Goal: Task Accomplishment & Management: Manage account settings

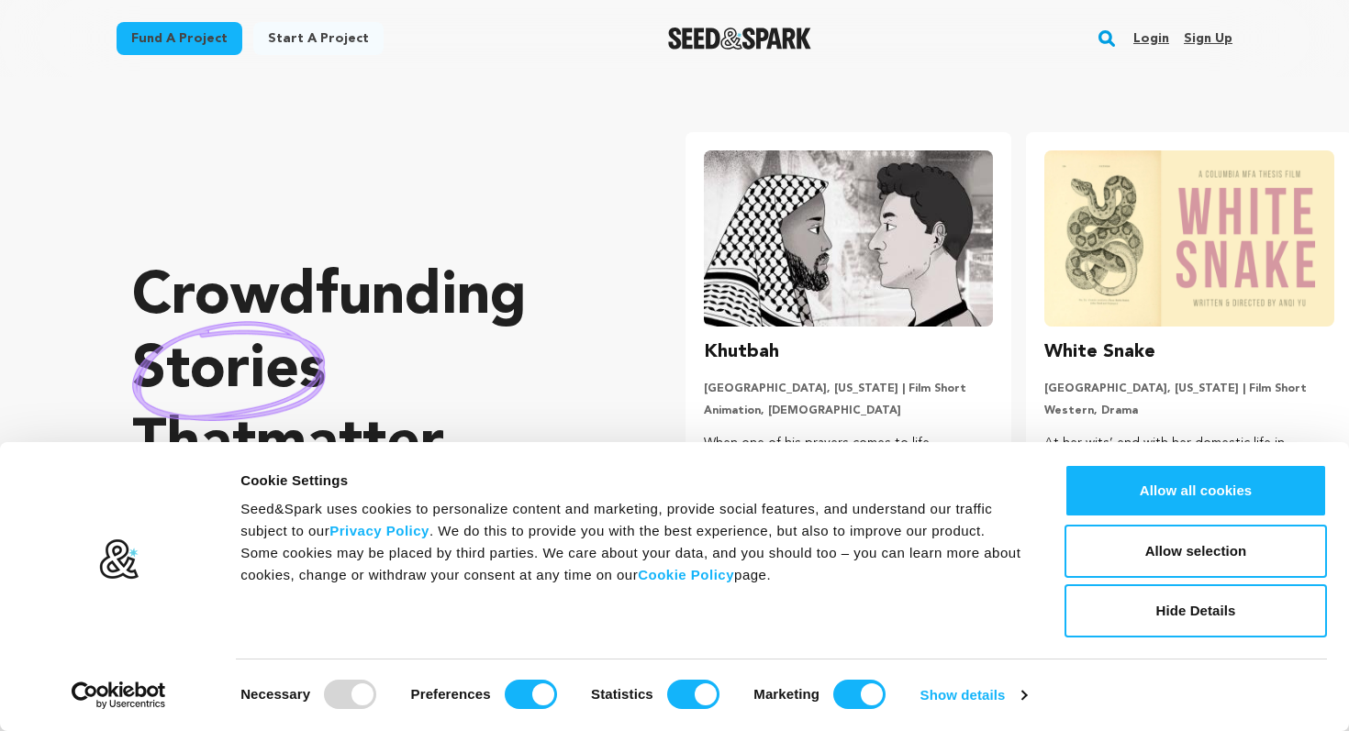
click at [1156, 35] on link "Login" at bounding box center [1151, 38] width 36 height 29
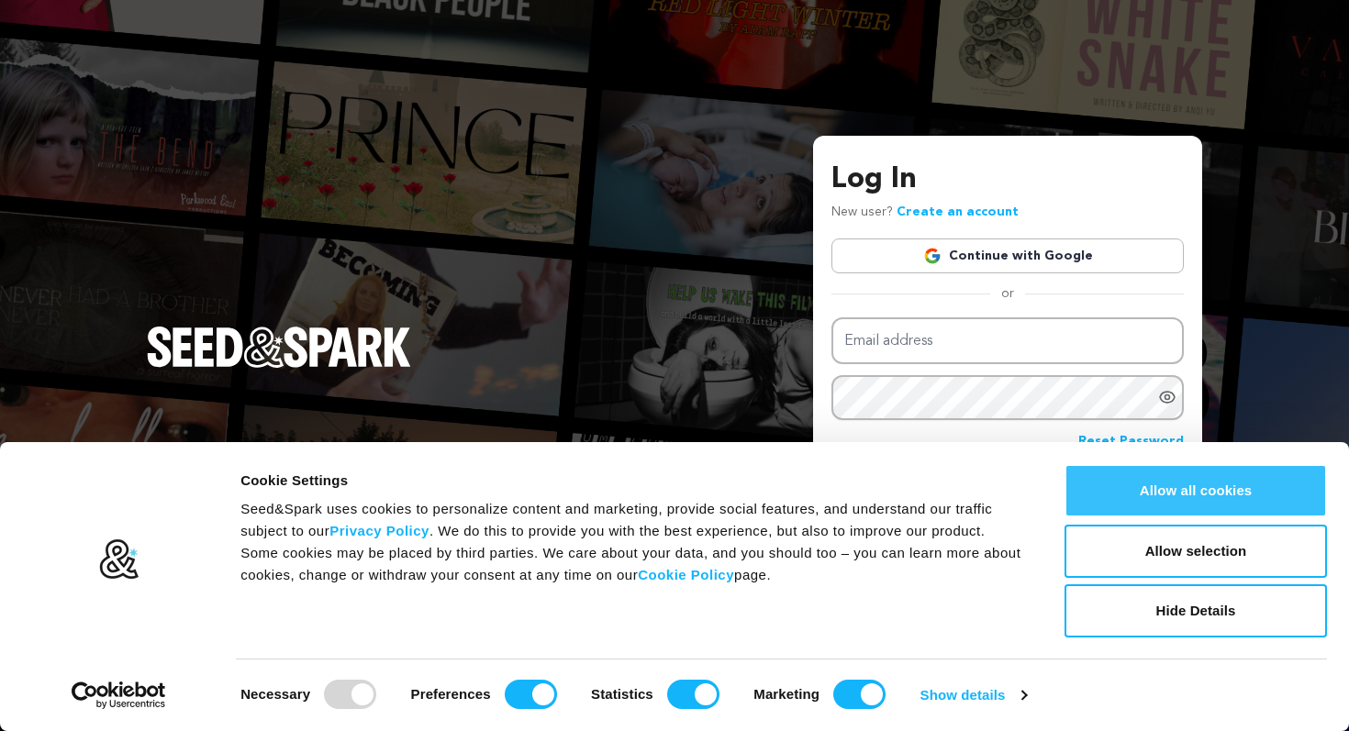
click at [1129, 477] on button "Allow all cookies" at bounding box center [1195, 490] width 262 height 53
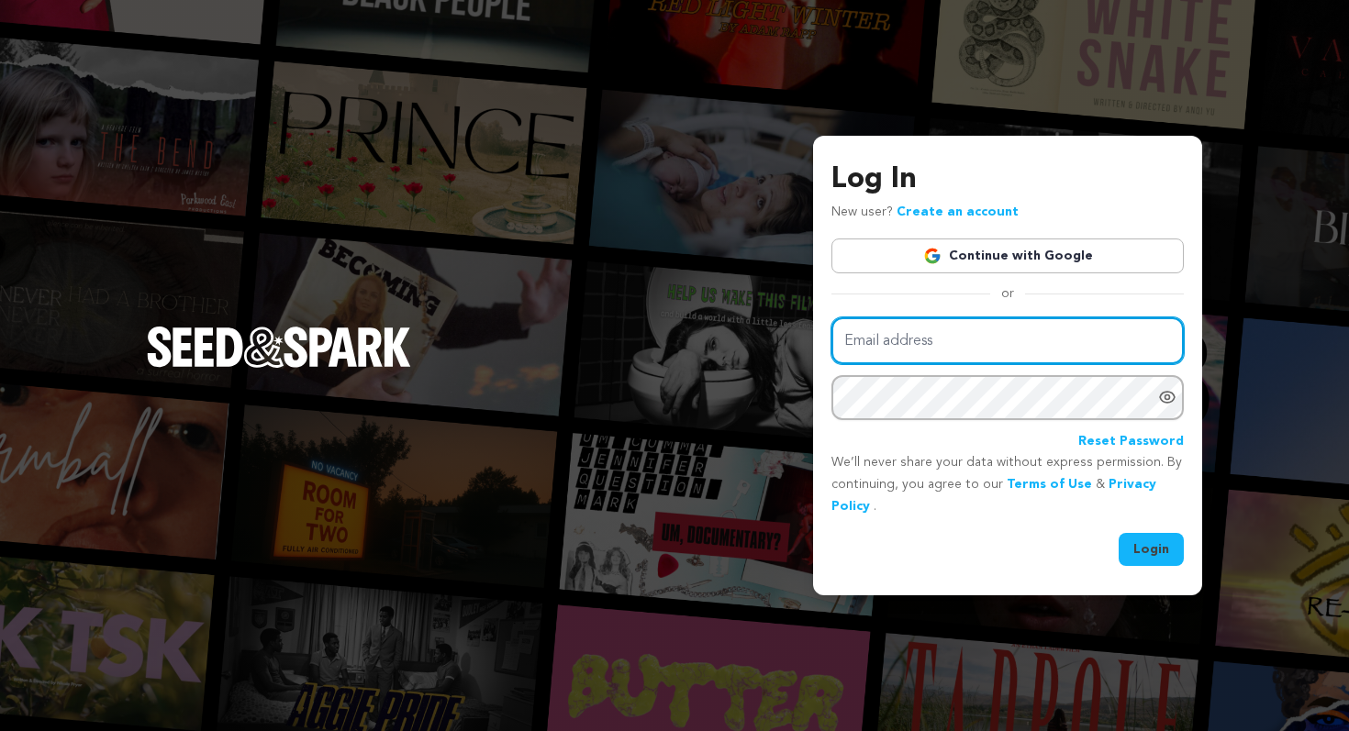
click at [997, 331] on input "Email address" at bounding box center [1007, 340] width 352 height 47
type input "gravecleaning@gmail.com"
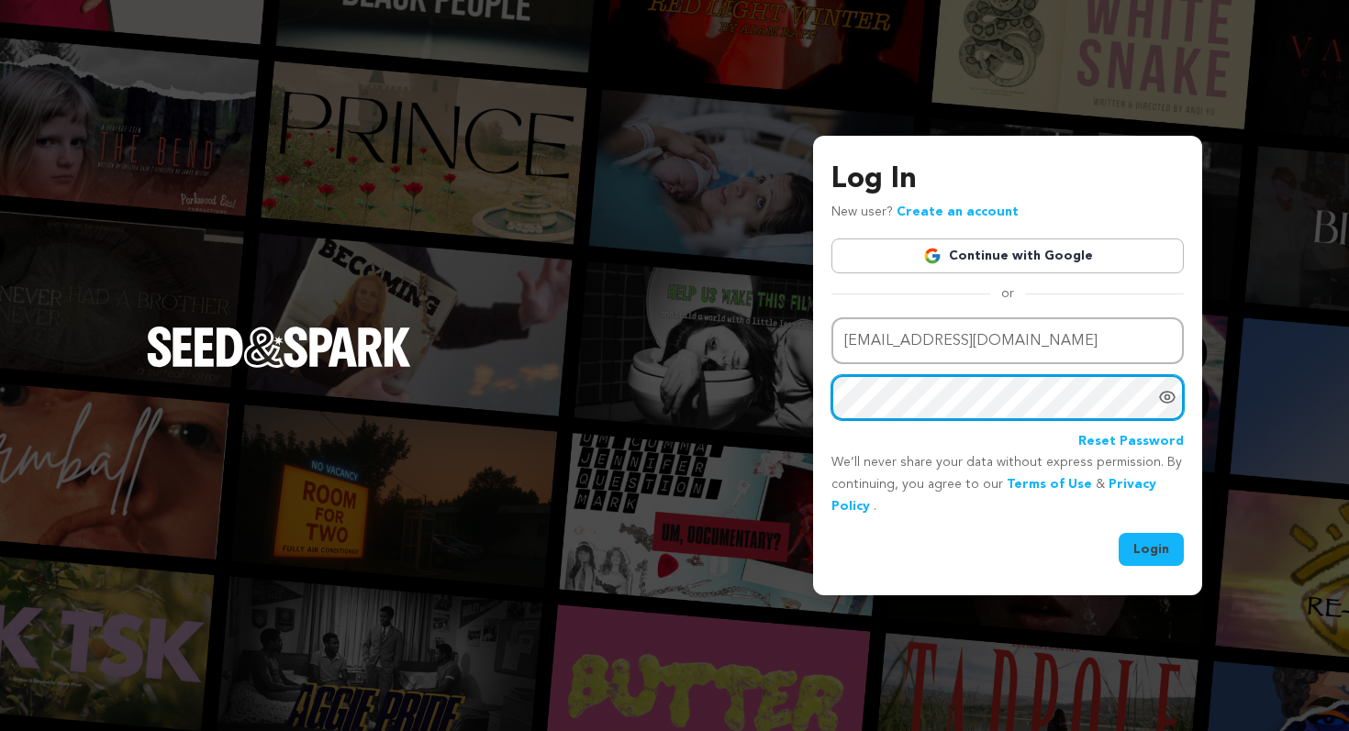
click at [1118, 533] on button "Login" at bounding box center [1150, 549] width 65 height 33
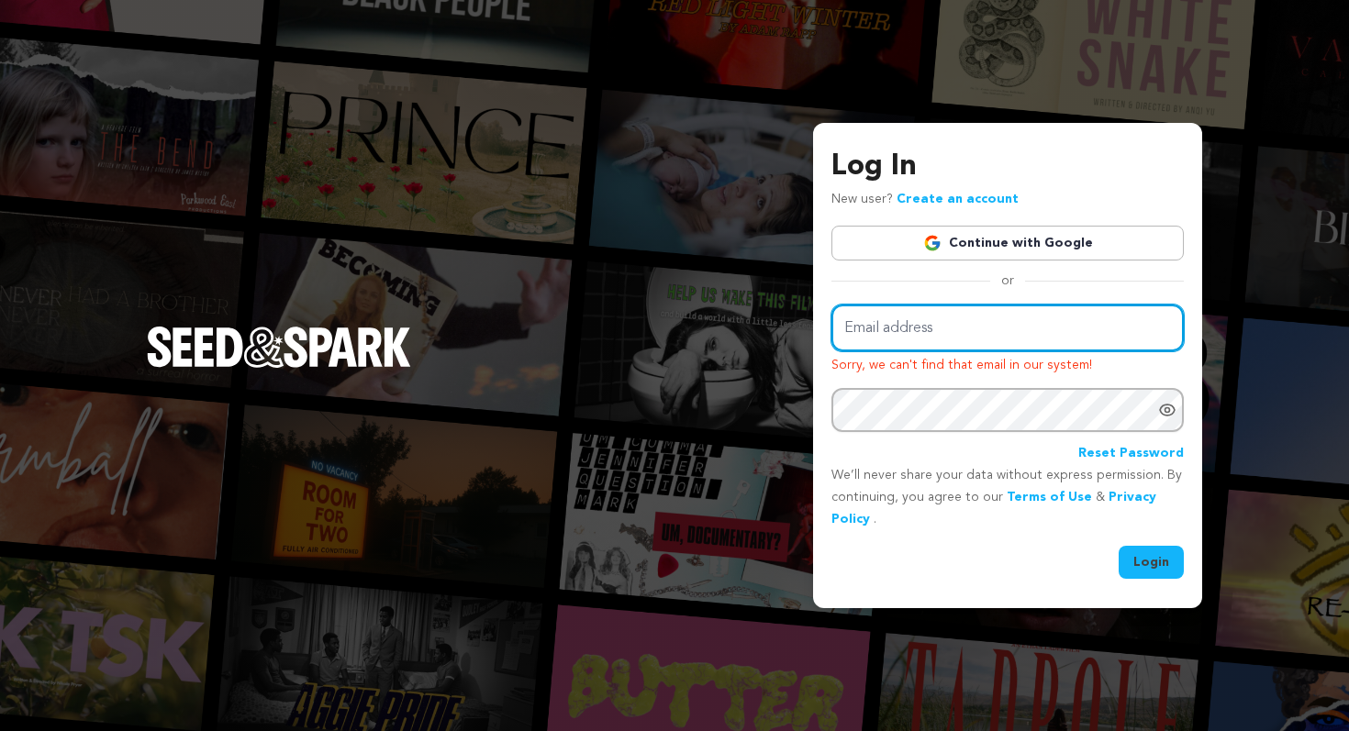
click at [1014, 332] on input "Email address" at bounding box center [1007, 328] width 352 height 47
type input "[EMAIL_ADDRESS][DOMAIN_NAME]"
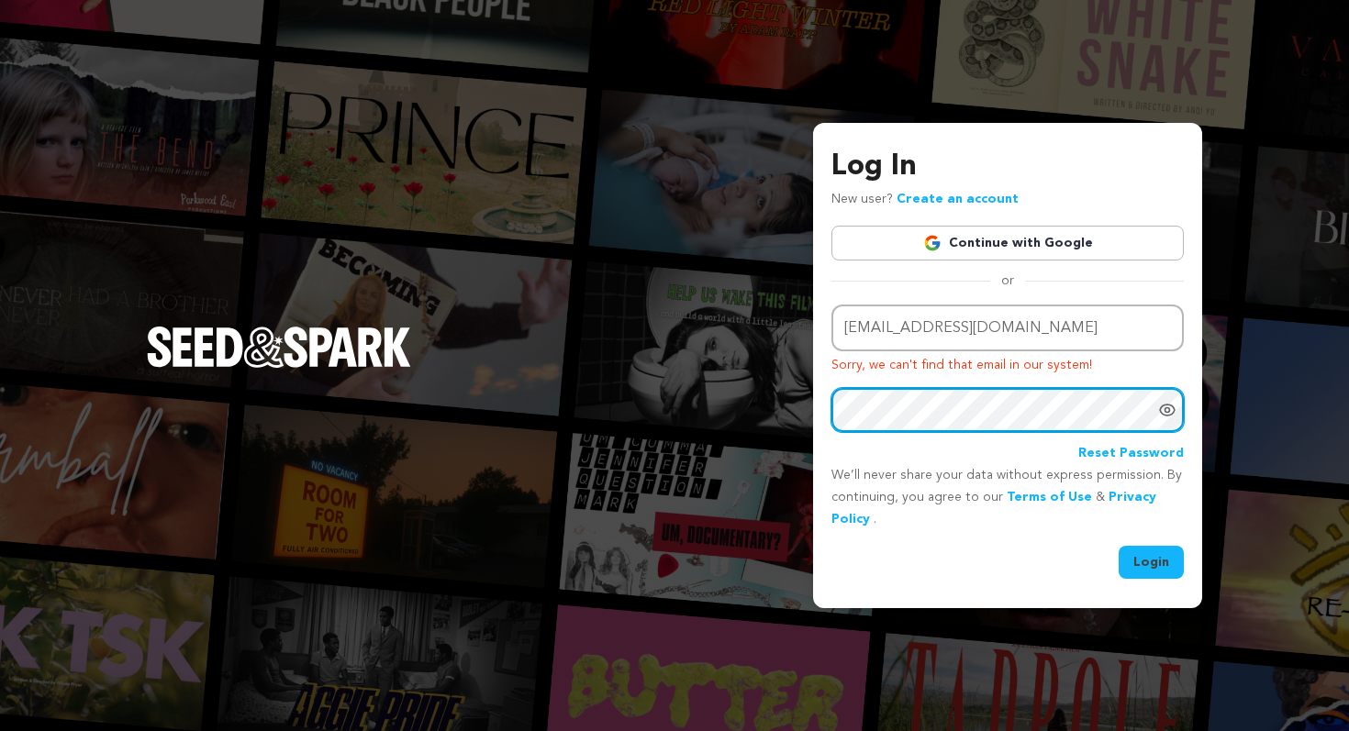
click at [1118, 546] on button "Login" at bounding box center [1150, 562] width 65 height 33
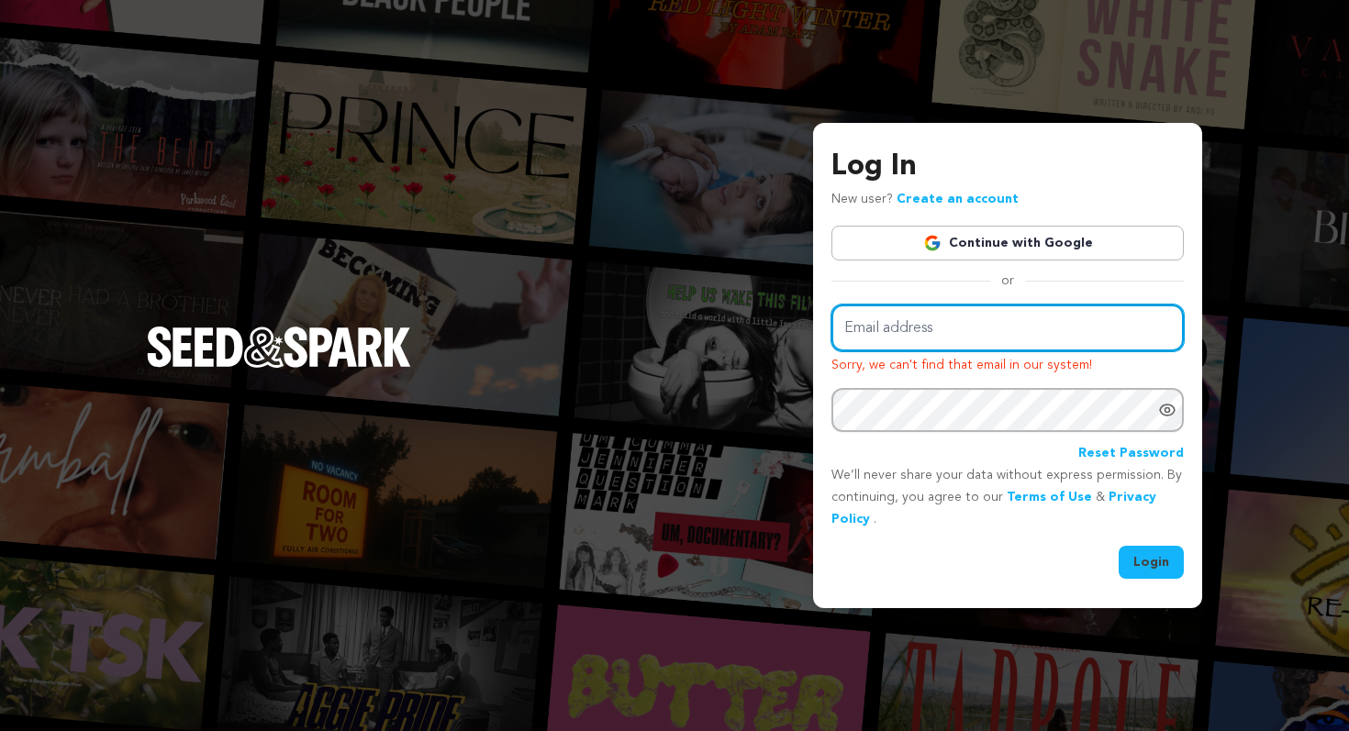
click at [920, 340] on input "Email address" at bounding box center [1007, 328] width 352 height 47
type input "andcoglimmer@gmail.com"
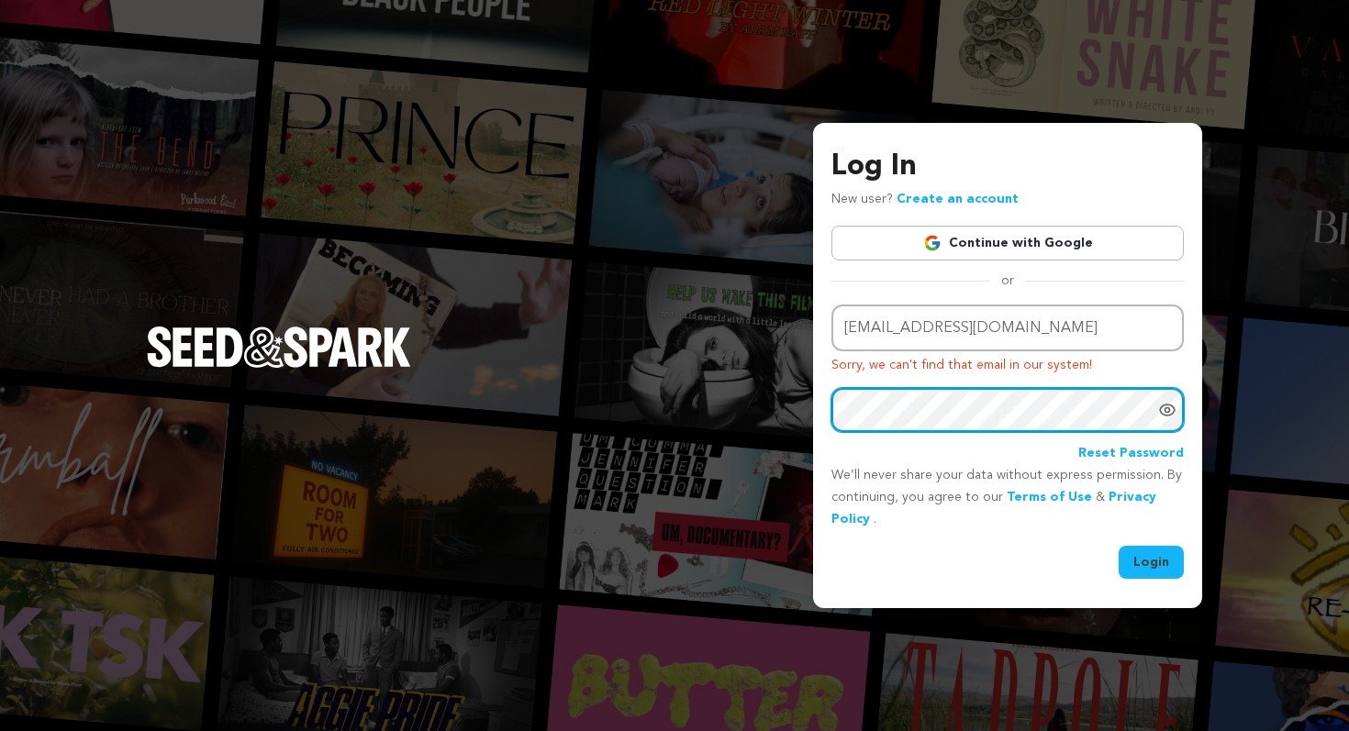
click at [1118, 546] on button "Login" at bounding box center [1150, 562] width 65 height 33
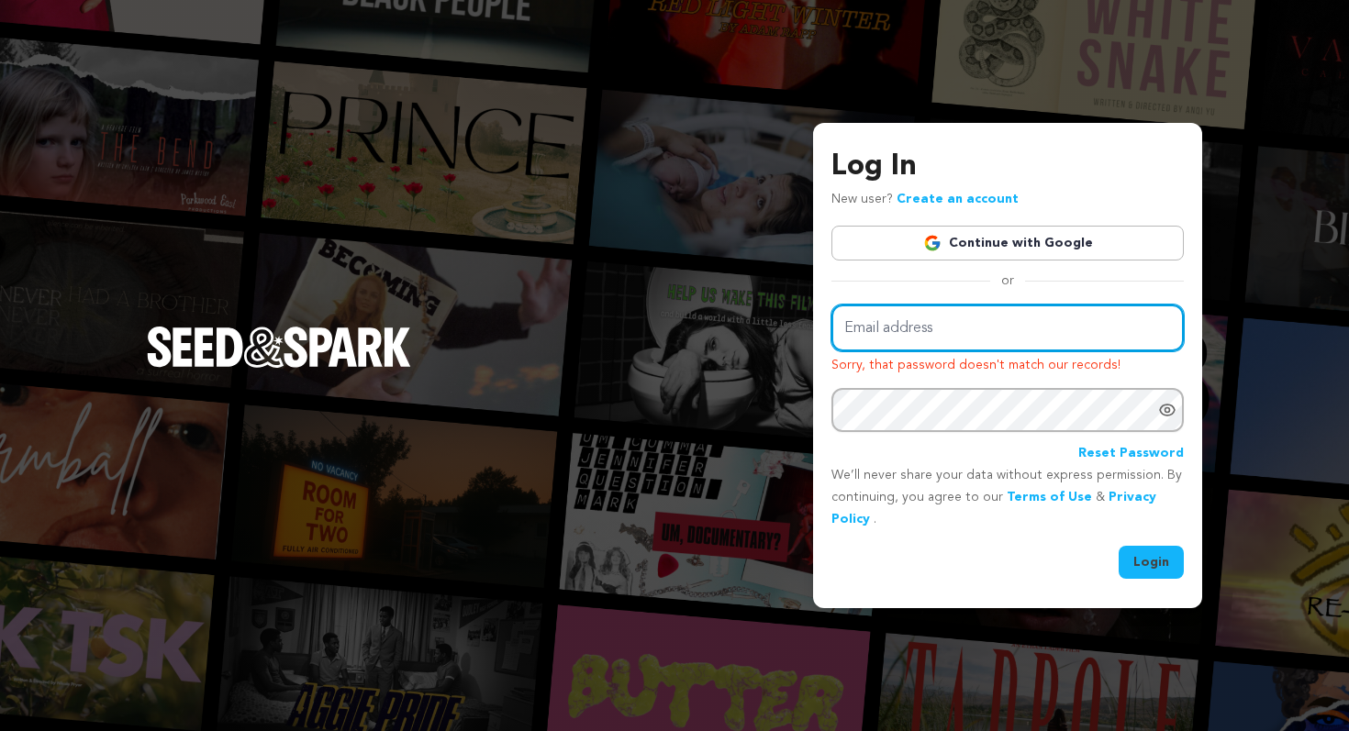
click at [1039, 347] on input "Email address" at bounding box center [1007, 328] width 352 height 47
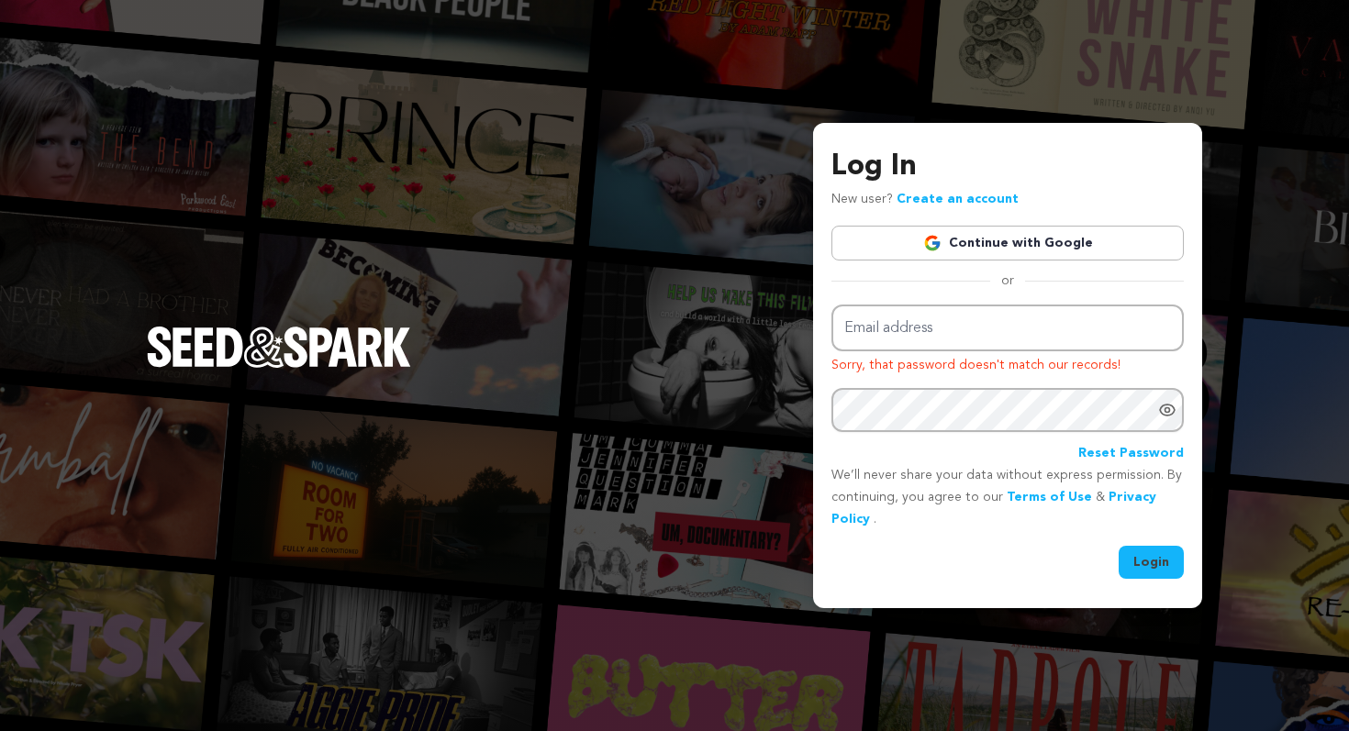
click at [1242, 24] on div "Log In New user? Create an account Continue with Google or Email address Sorry,…" at bounding box center [674, 365] width 1349 height 731
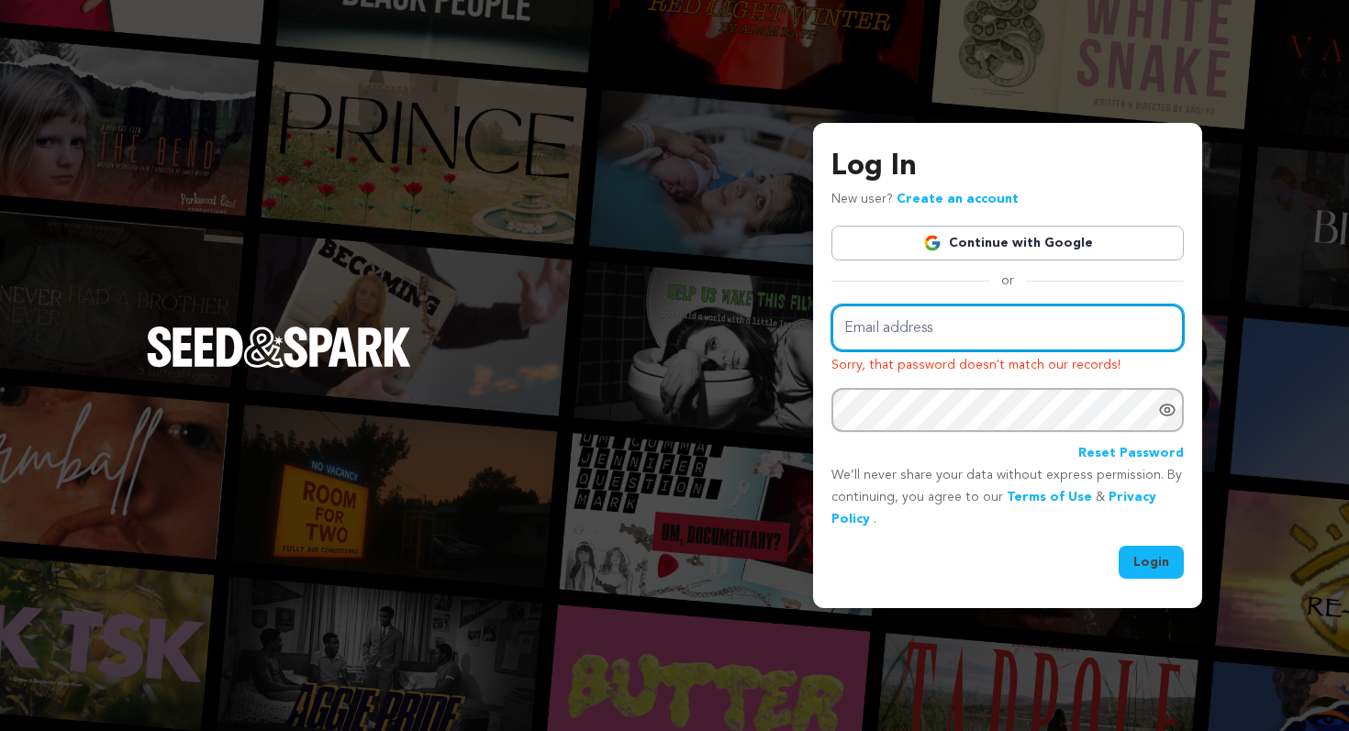
click at [986, 329] on input "Email address" at bounding box center [1007, 328] width 352 height 47
click at [1118, 546] on button "Login" at bounding box center [1150, 562] width 65 height 33
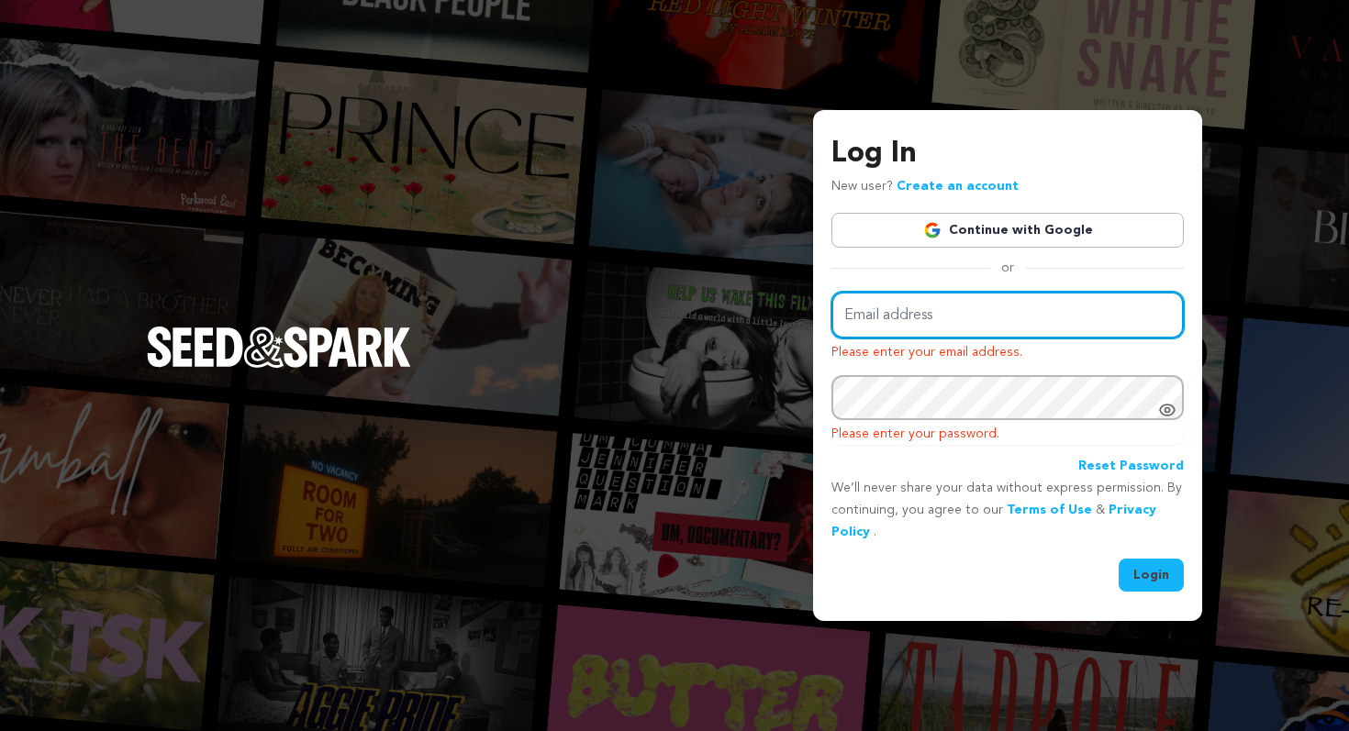
click at [1034, 327] on input "Email address" at bounding box center [1007, 315] width 352 height 47
type input "@"
type input "andcoglimmer@gmail.com"
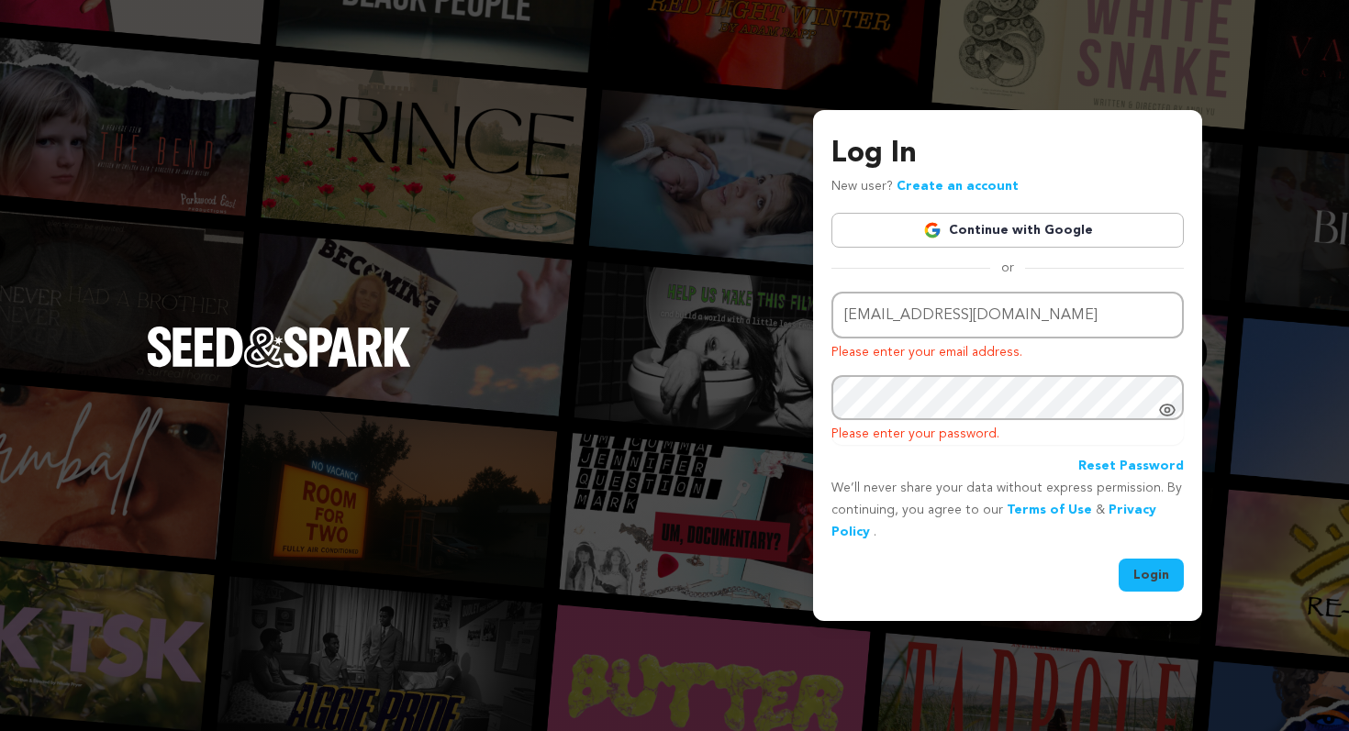
click at [1146, 575] on button "Login" at bounding box center [1150, 575] width 65 height 33
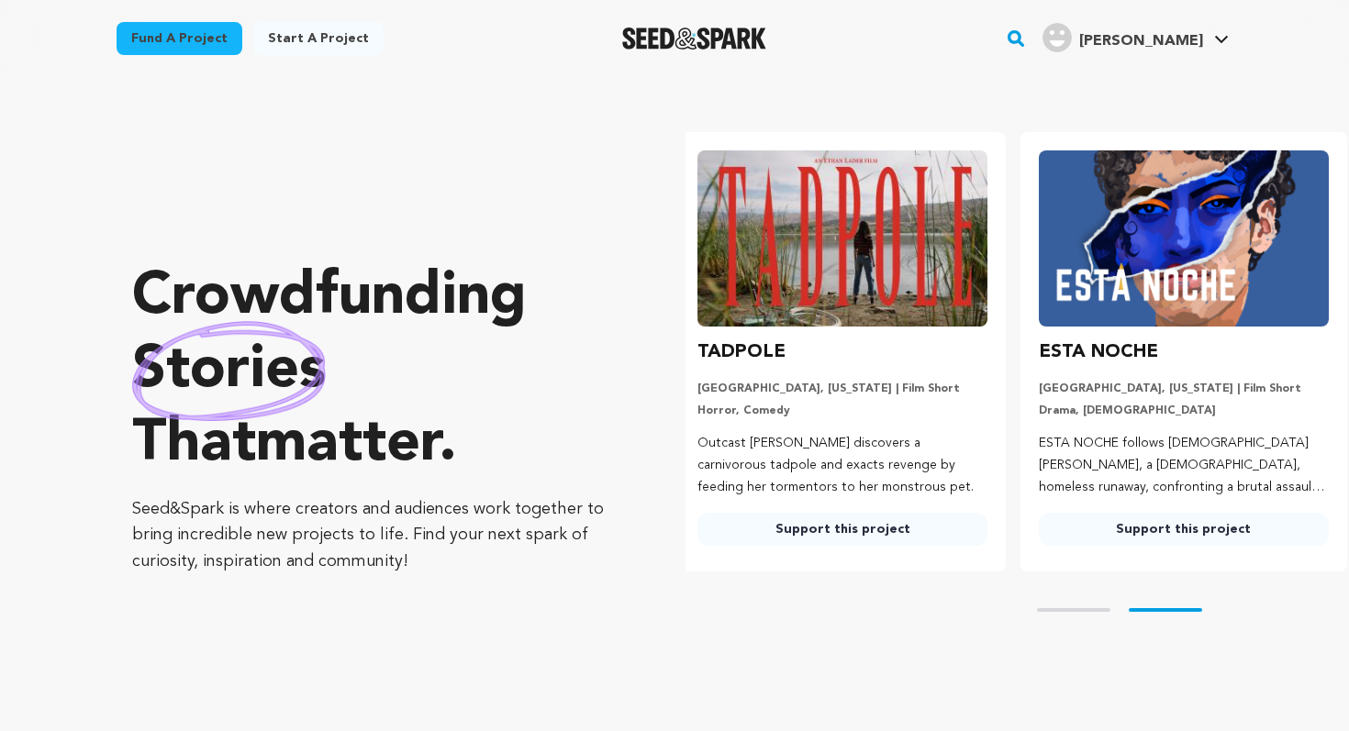
scroll to position [0, 355]
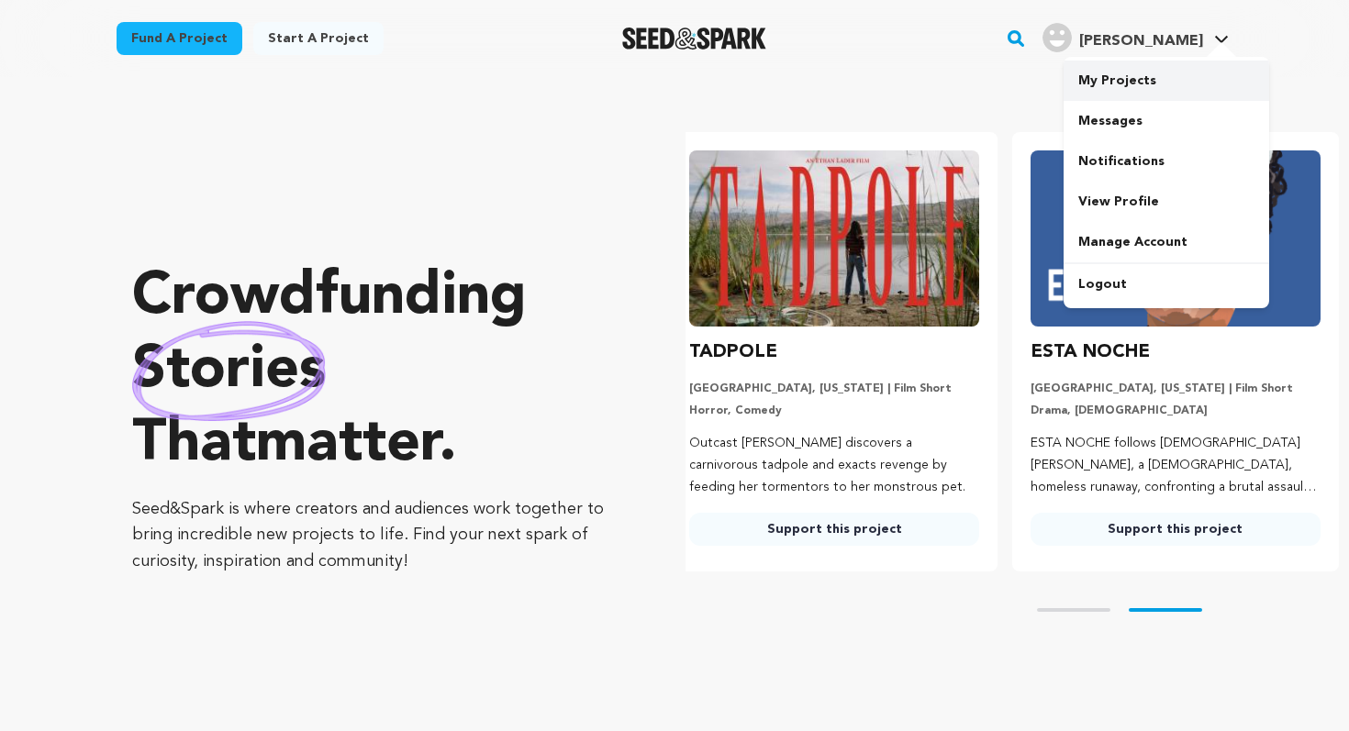
click at [1153, 88] on link "My Projects" at bounding box center [1165, 81] width 205 height 40
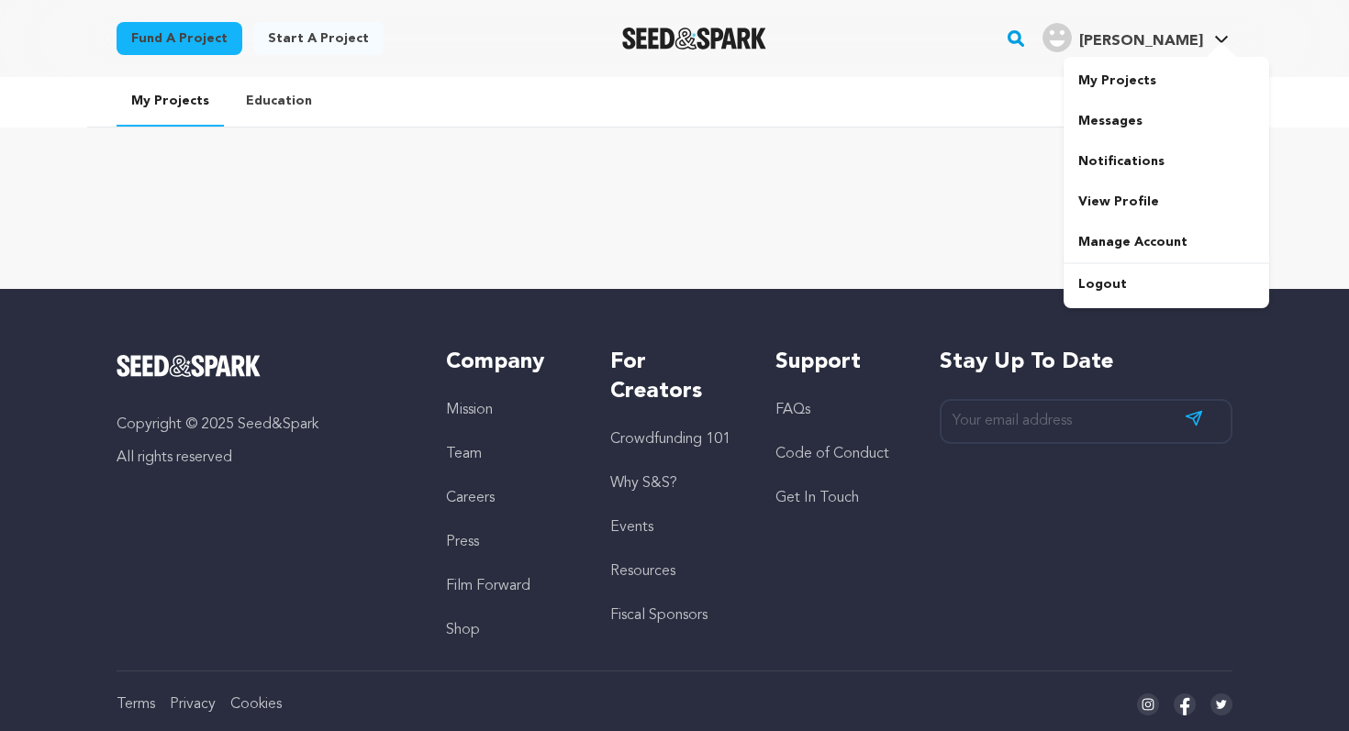
click at [1178, 34] on span "[PERSON_NAME]" at bounding box center [1141, 41] width 124 height 15
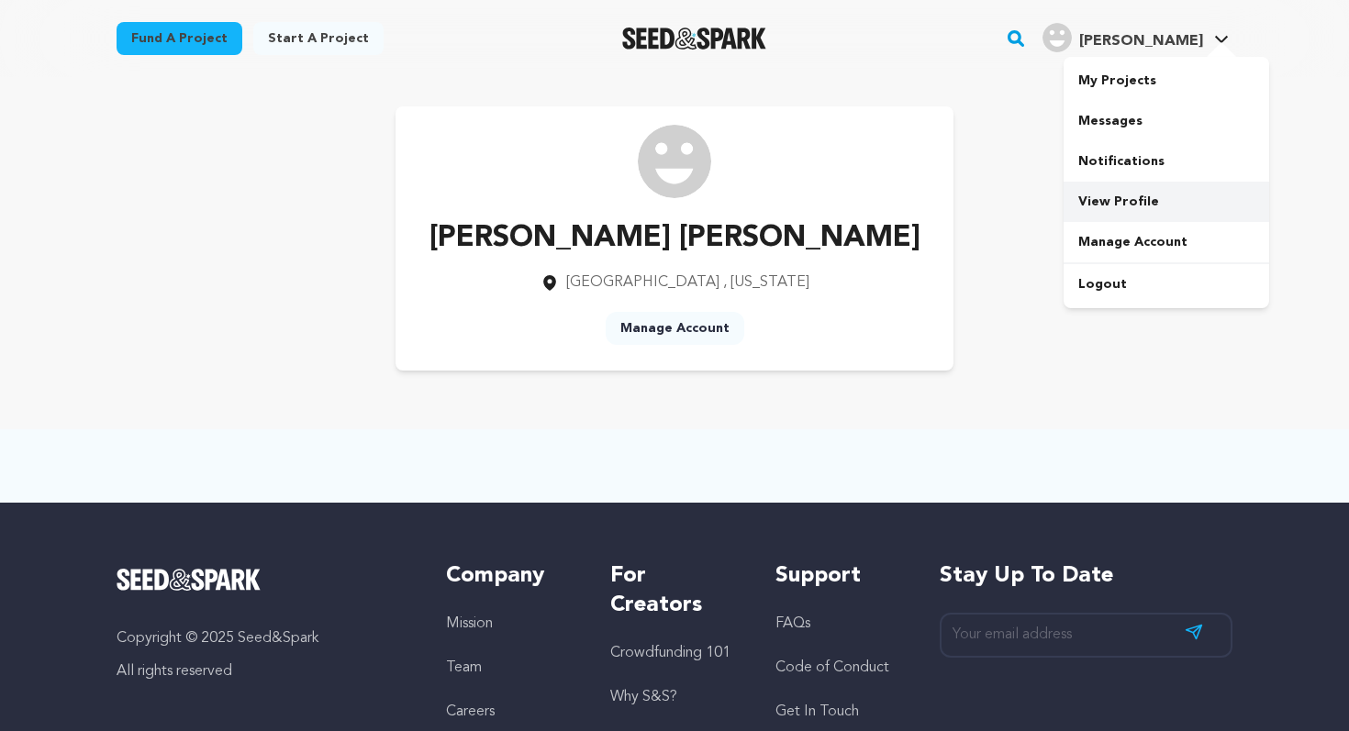
click at [1146, 200] on link "View Profile" at bounding box center [1165, 202] width 205 height 40
click at [767, 245] on p "[PERSON_NAME] [PERSON_NAME]" at bounding box center [674, 239] width 491 height 44
click at [1149, 200] on link "View Profile" at bounding box center [1165, 202] width 205 height 40
click at [751, 41] on img "Seed&Spark Homepage" at bounding box center [694, 39] width 144 height 22
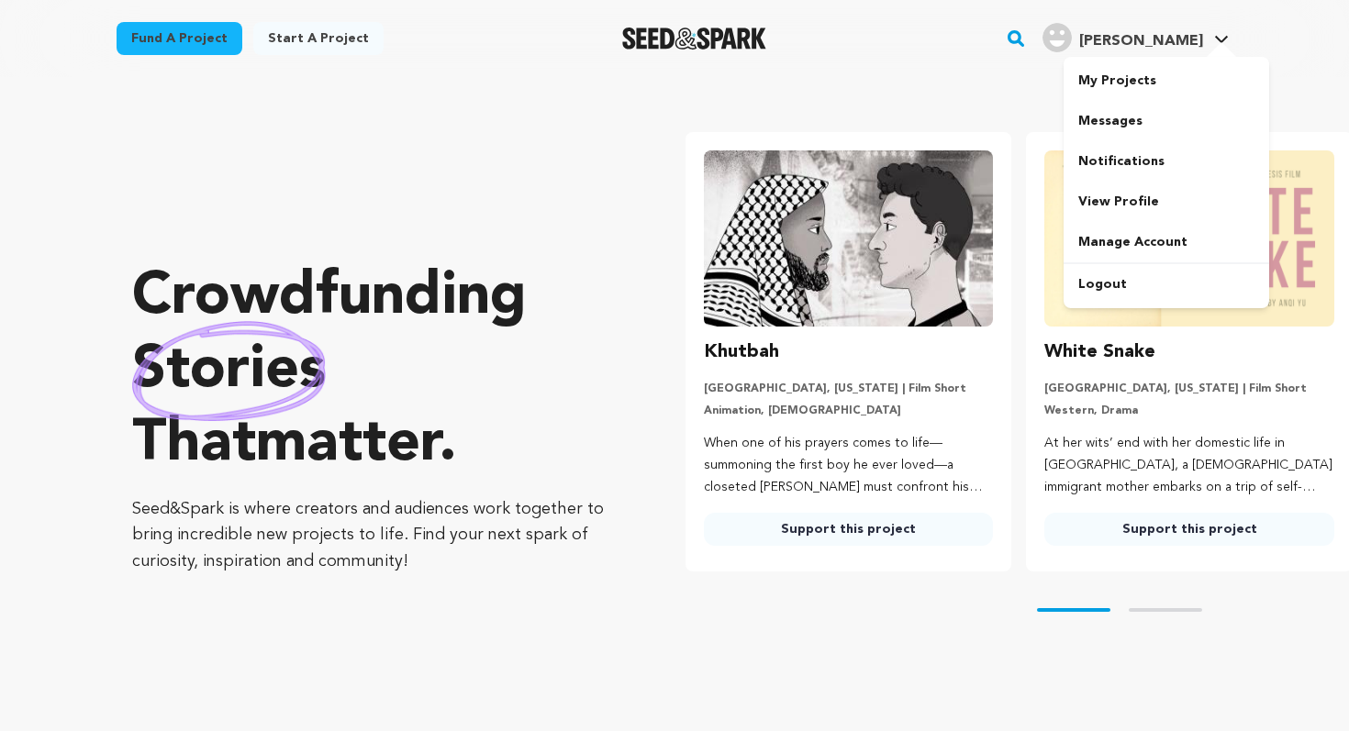
click at [1219, 42] on div at bounding box center [1221, 51] width 37 height 18
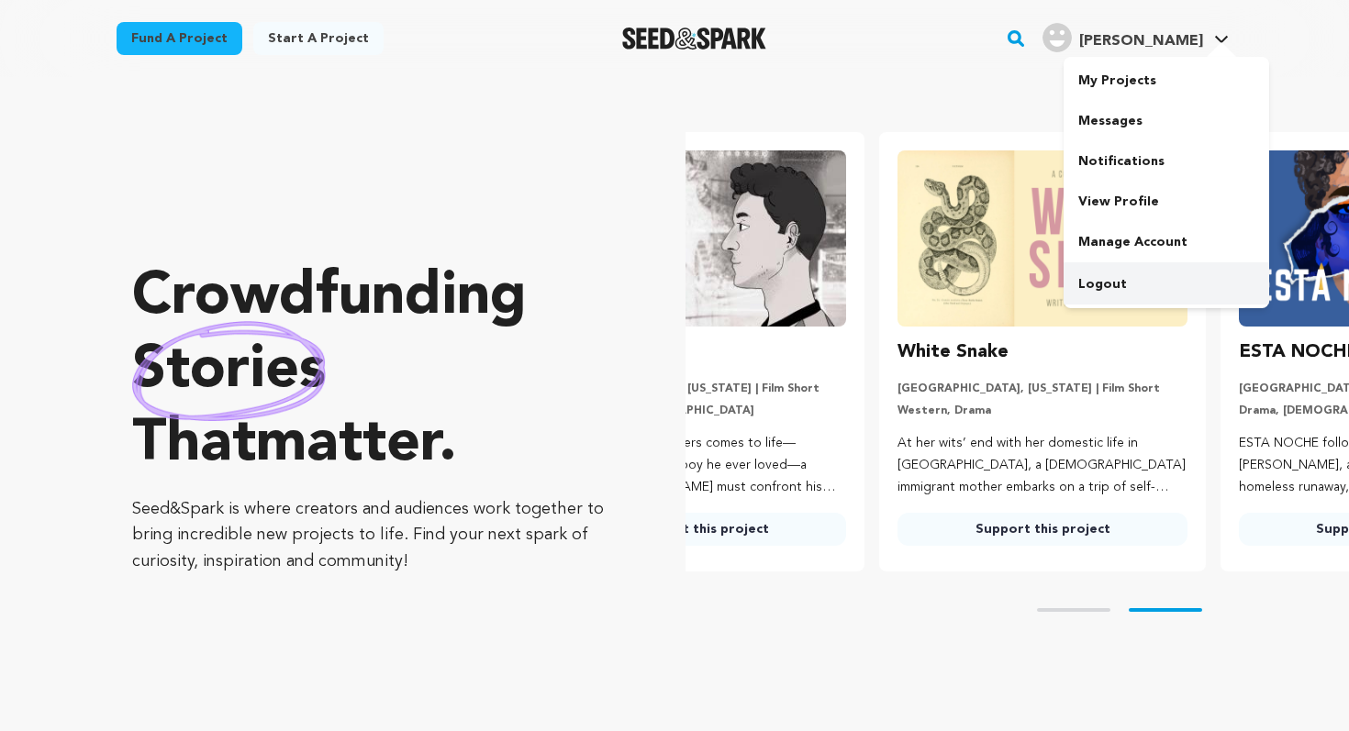
click at [1151, 272] on link "Logout" at bounding box center [1165, 284] width 205 height 40
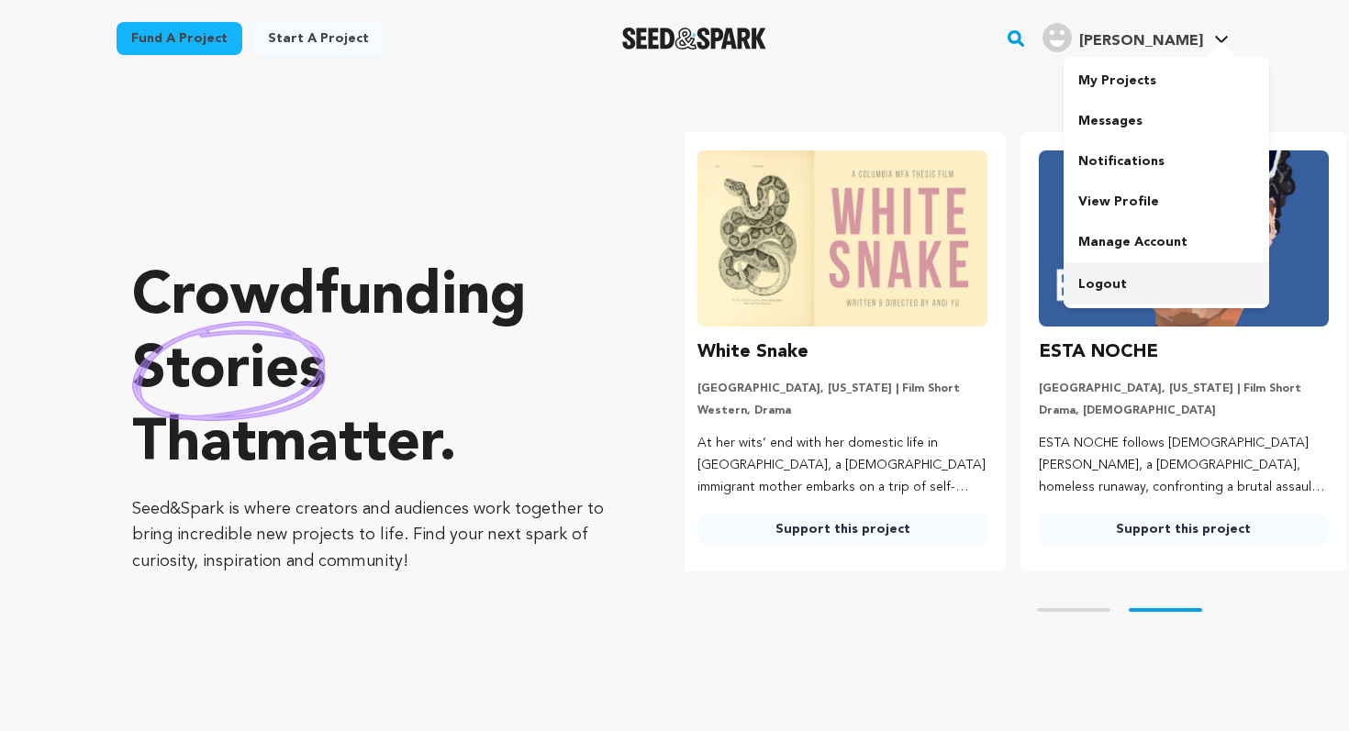
scroll to position [0, 355]
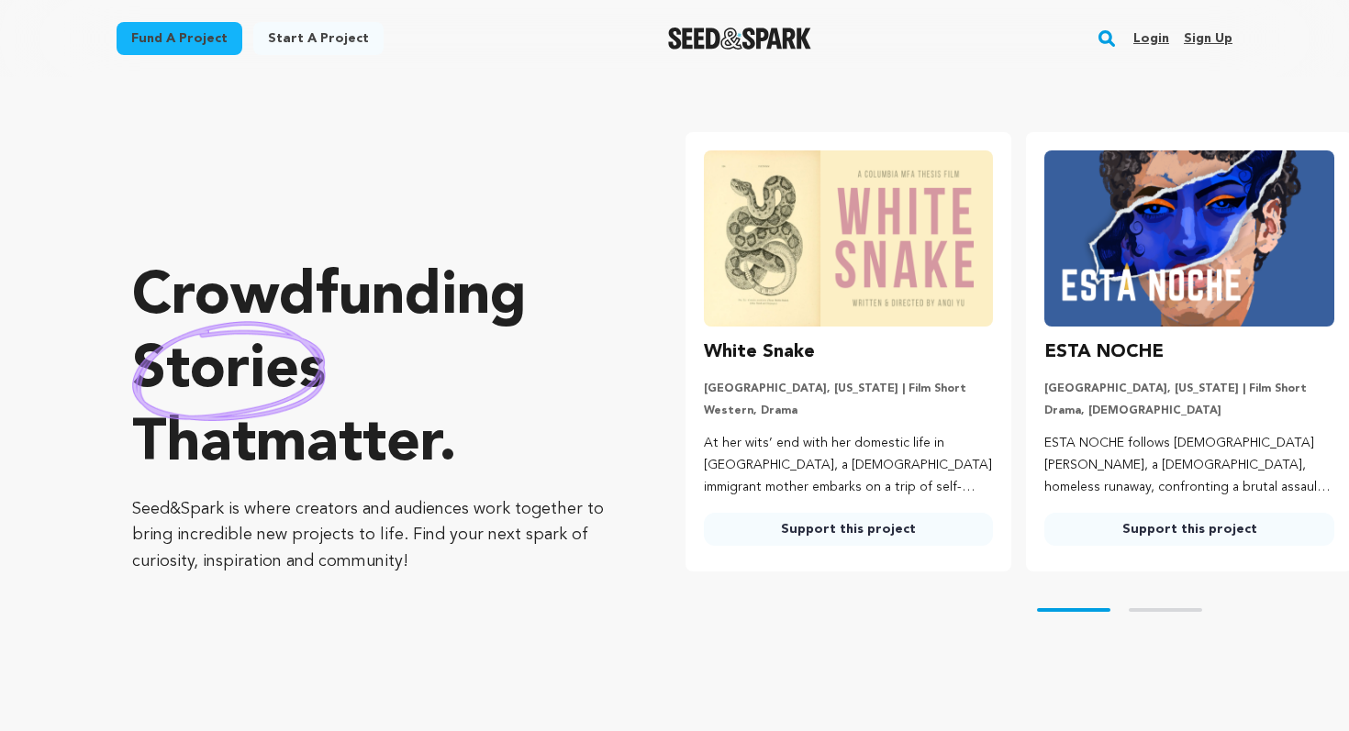
click at [1156, 35] on link "Login" at bounding box center [1151, 38] width 36 height 29
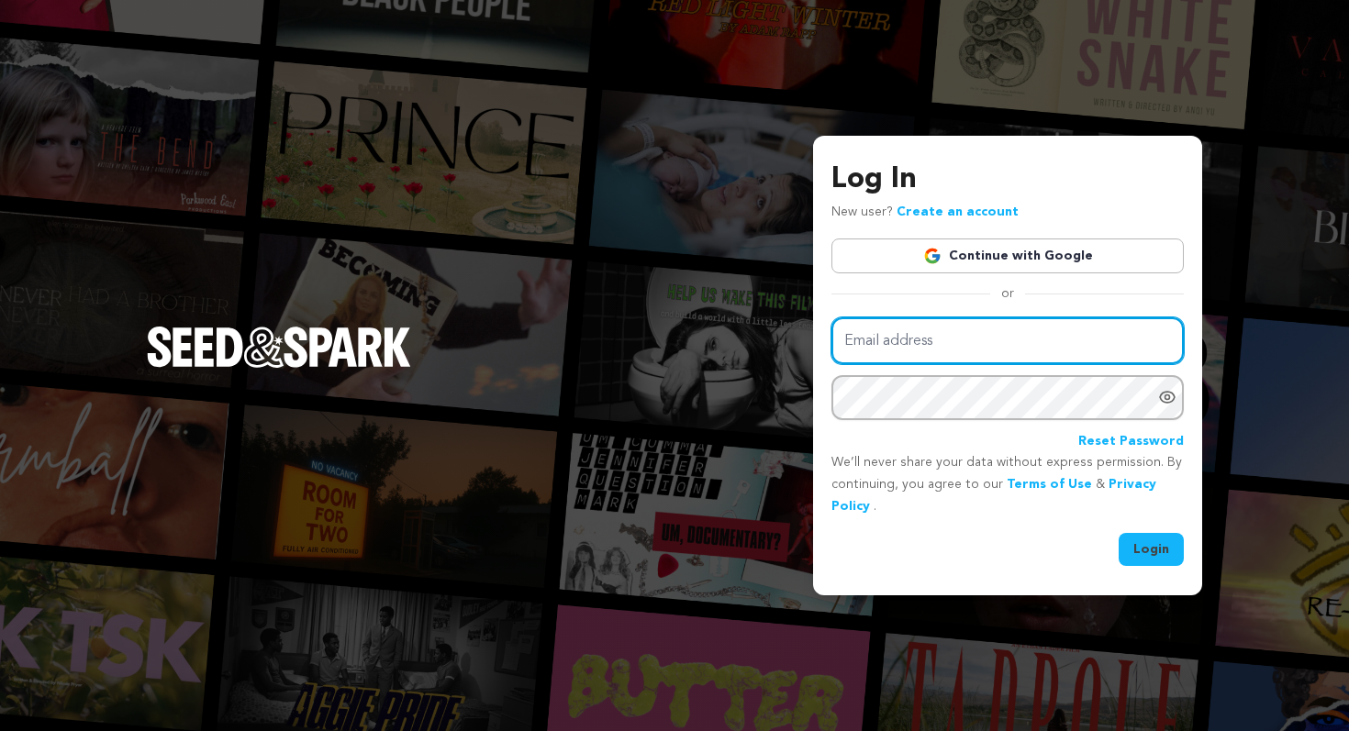
click at [991, 328] on input "Email address" at bounding box center [1007, 340] width 352 height 47
type input "danehohmeyer@"
click at [933, 339] on input "[EMAIL_ADDRESS][DOMAIN_NAME]" at bounding box center [1007, 340] width 352 height 47
type input "gravecleaningfilm@gmail.com"
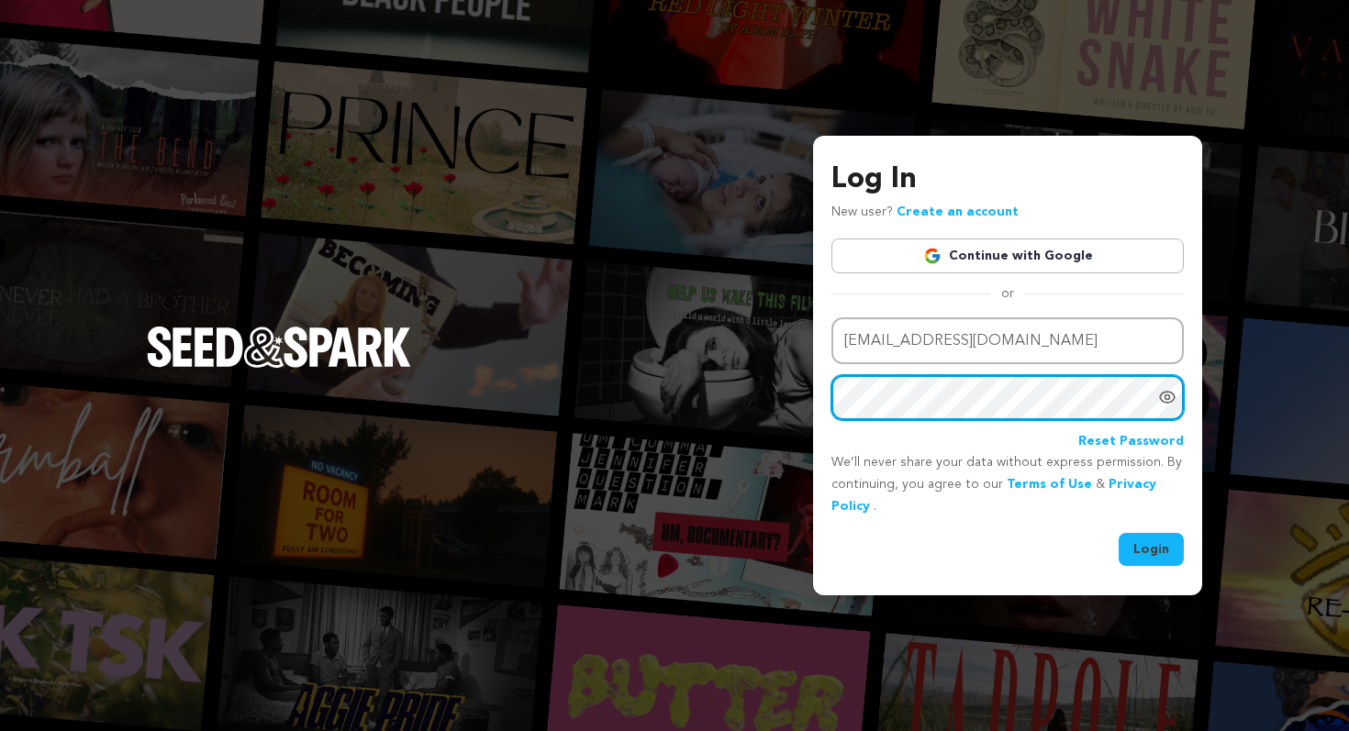
click at [1118, 533] on button "Login" at bounding box center [1150, 549] width 65 height 33
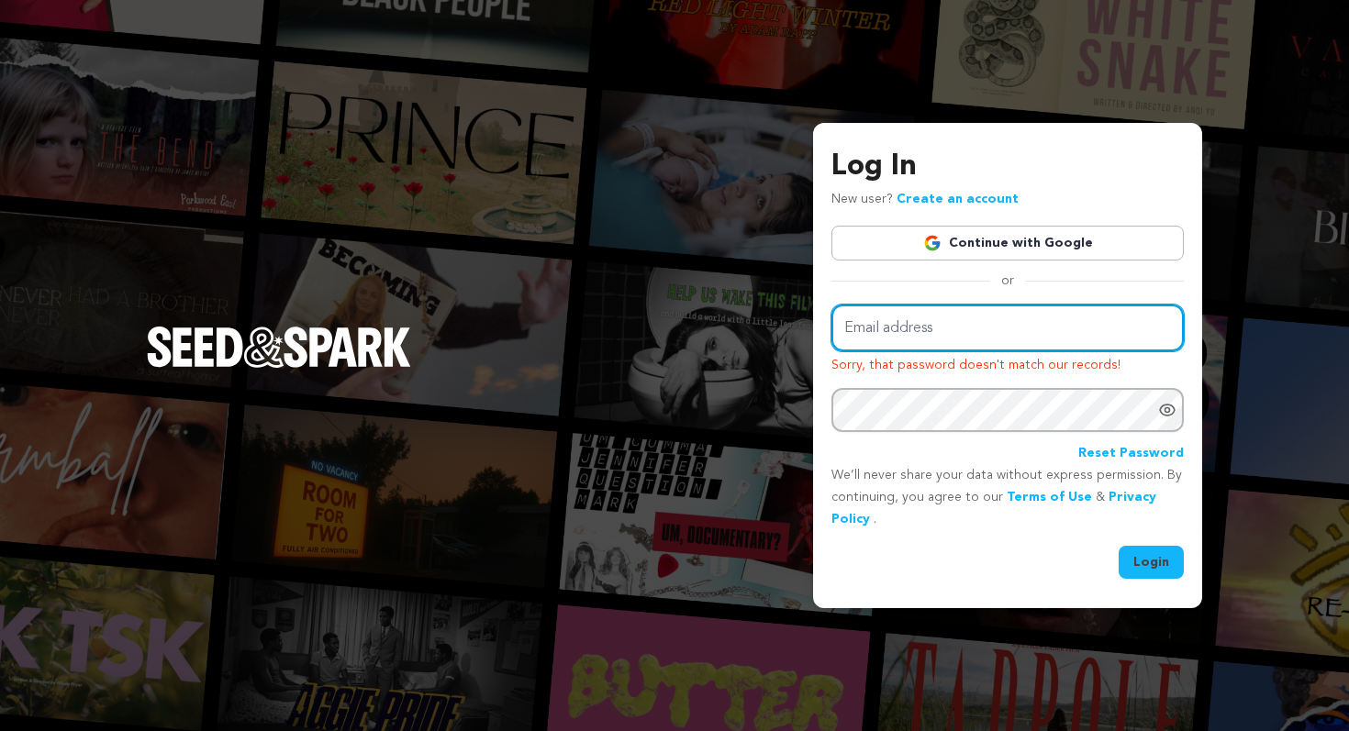
click at [1089, 310] on input "Email address" at bounding box center [1007, 328] width 352 height 47
type input "gravecleaningfilm@gmail.com"
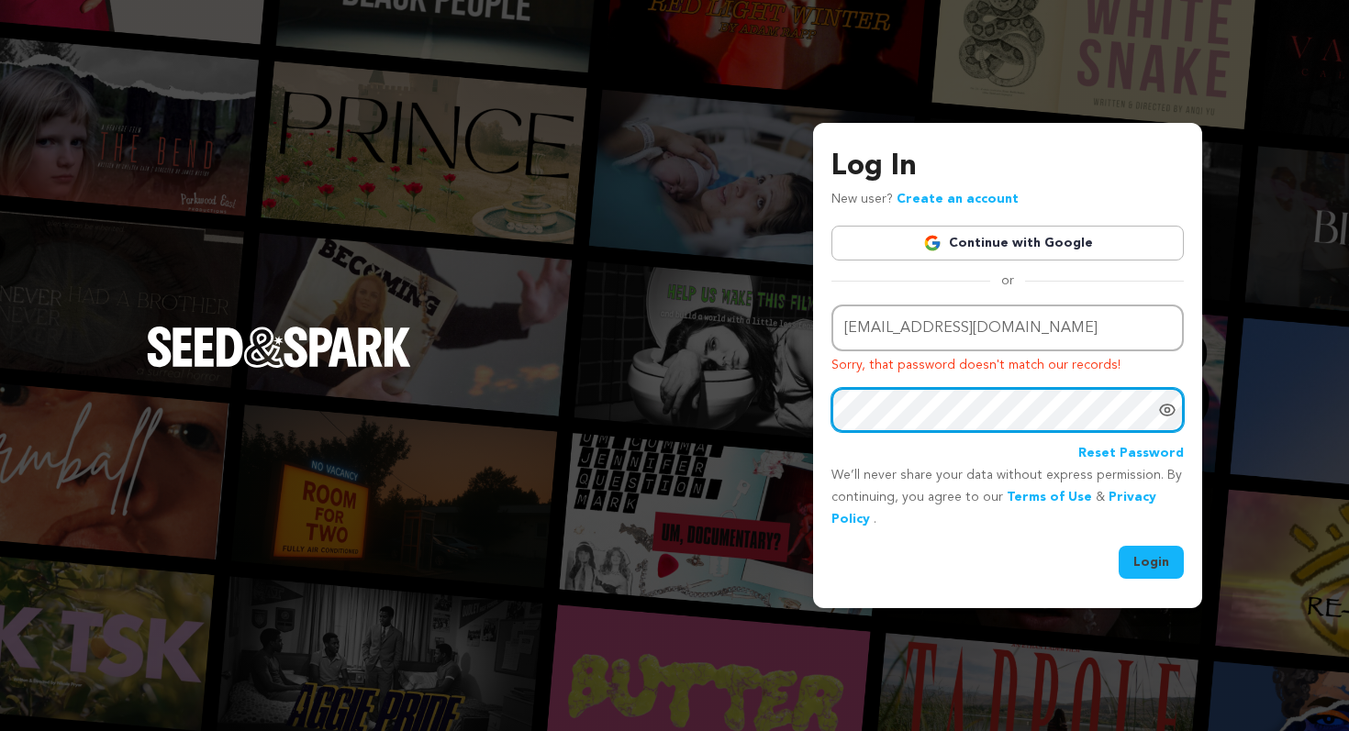
click at [1118, 546] on button "Login" at bounding box center [1150, 562] width 65 height 33
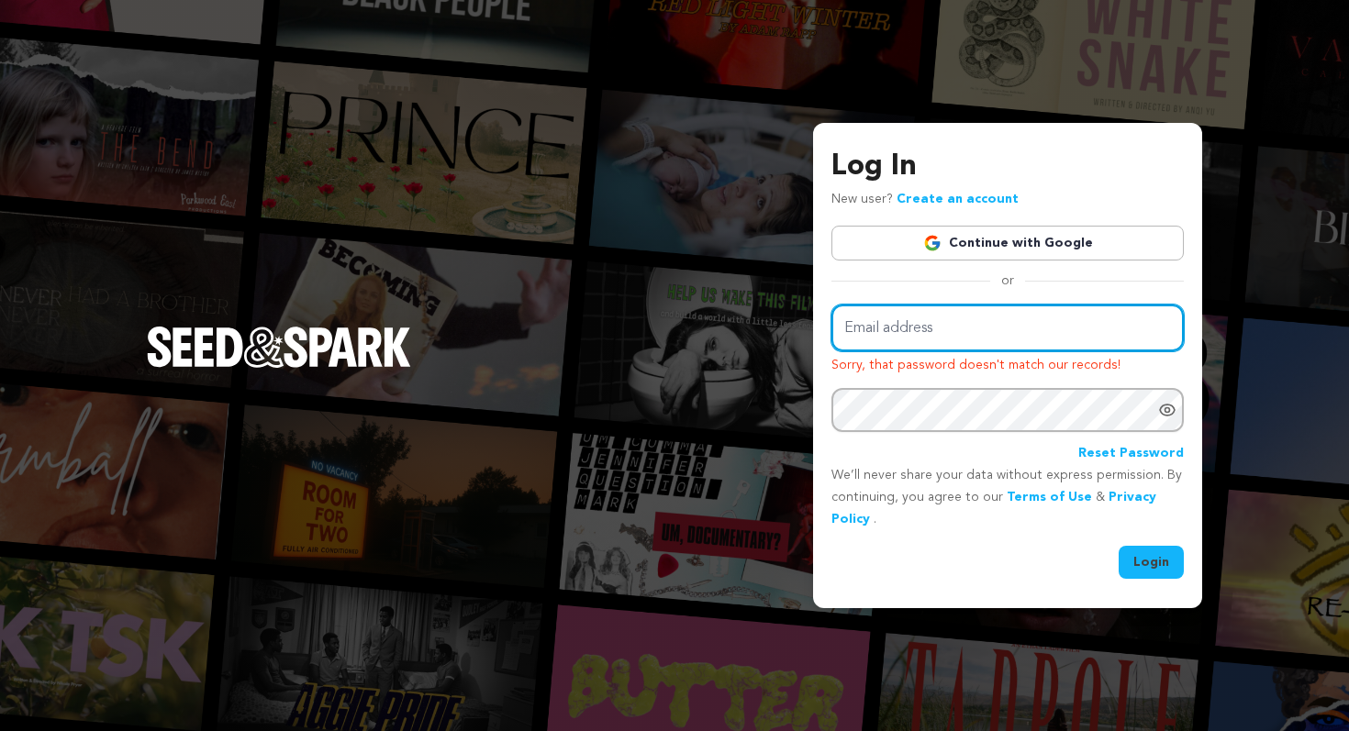
click at [1004, 334] on input "Email address" at bounding box center [1007, 328] width 352 height 47
